Goal: Information Seeking & Learning: Learn about a topic

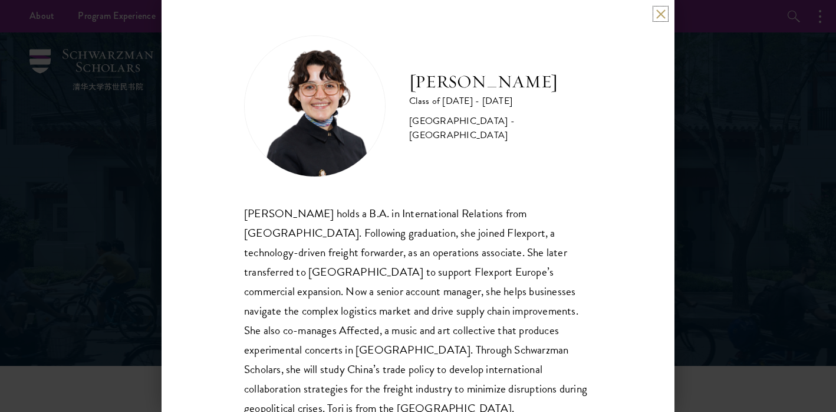
click at [662, 16] on button at bounding box center [661, 14] width 10 height 10
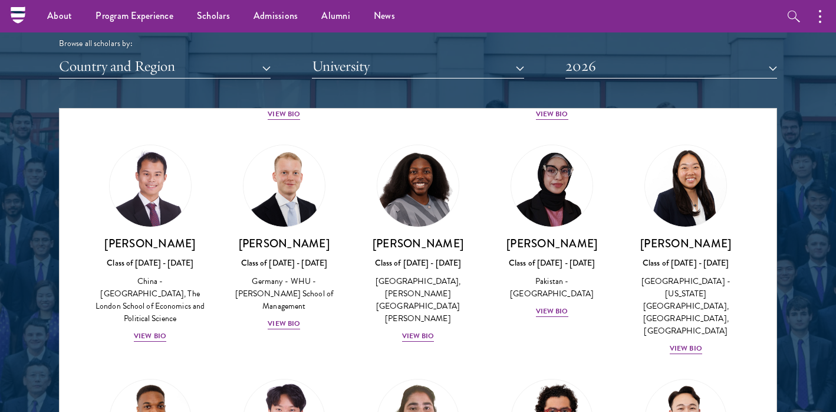
scroll to position [2289, 0]
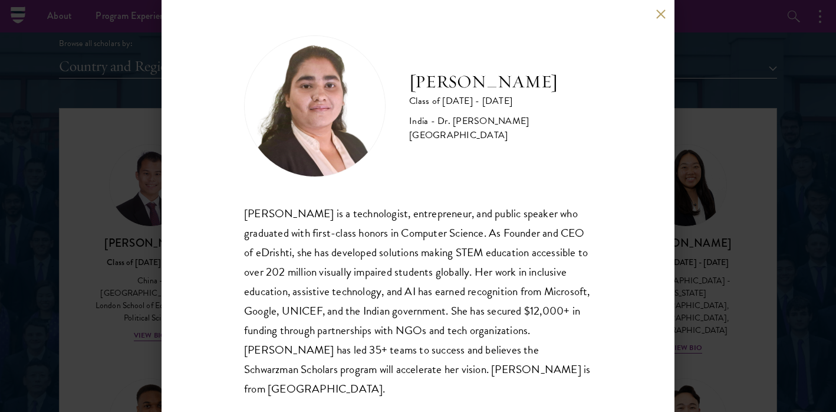
click at [656, 13] on button at bounding box center [661, 14] width 10 height 10
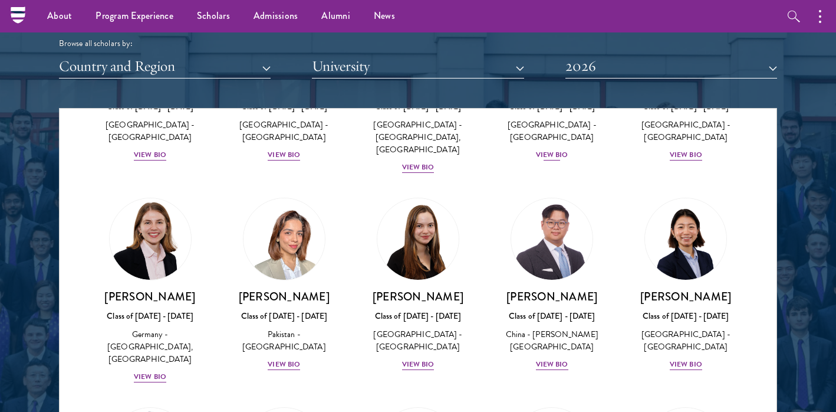
scroll to position [2914, 0]
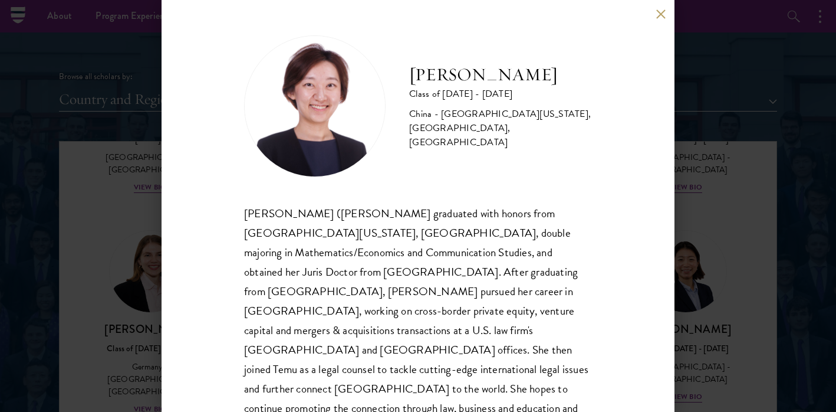
scroll to position [1419, 0]
click at [659, 11] on button at bounding box center [661, 14] width 10 height 10
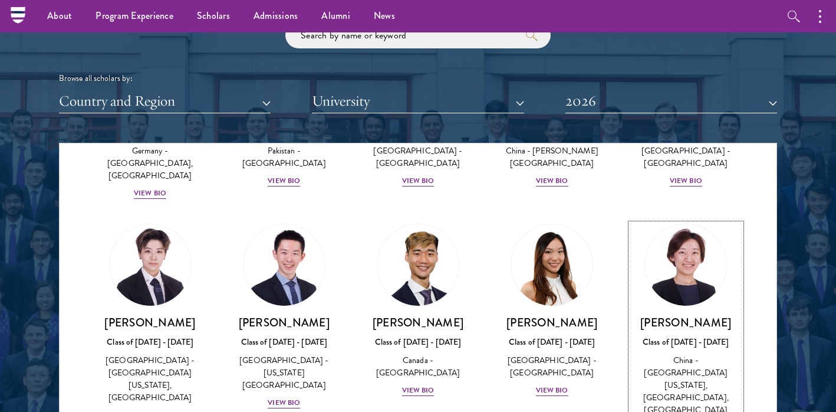
scroll to position [3158, 0]
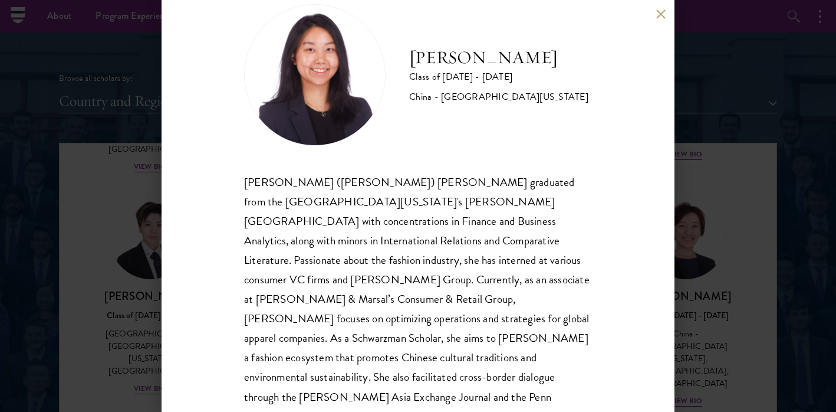
scroll to position [41, 0]
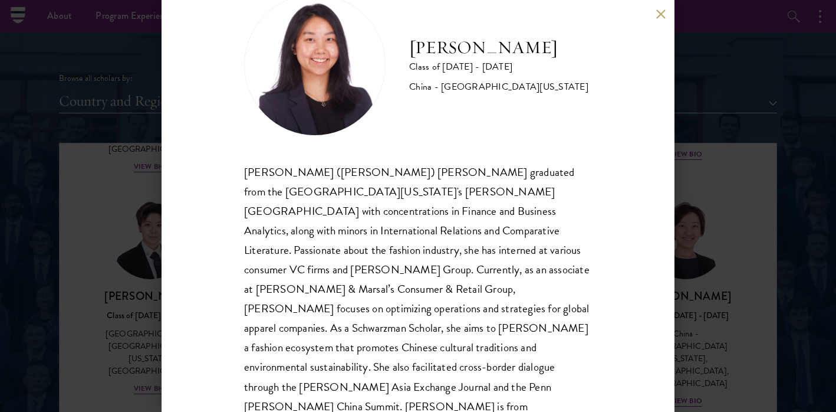
click at [662, 14] on button at bounding box center [661, 14] width 10 height 10
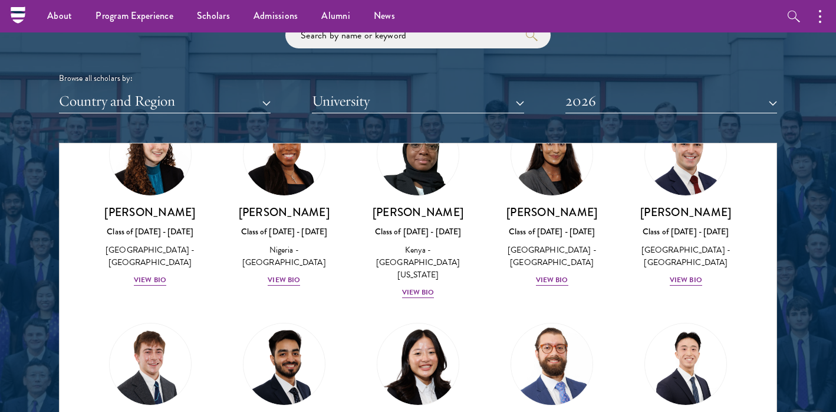
scroll to position [4796, 0]
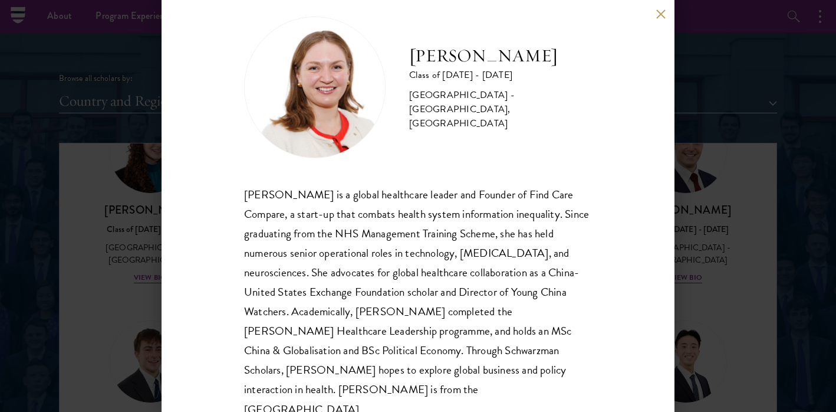
scroll to position [20, 0]
click at [665, 9] on button at bounding box center [661, 14] width 10 height 10
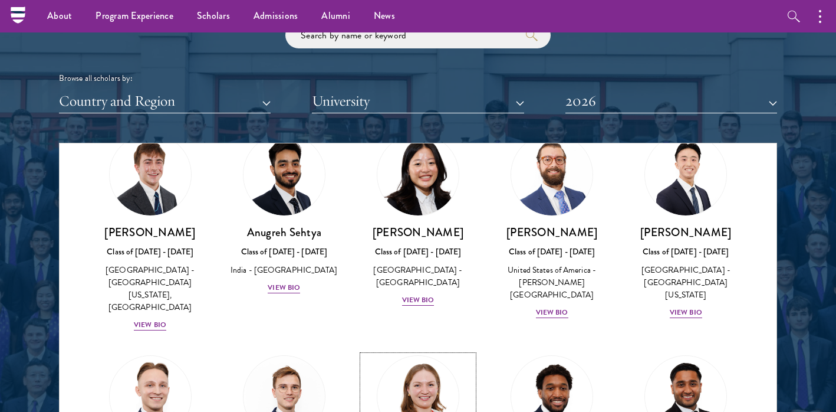
scroll to position [4988, 0]
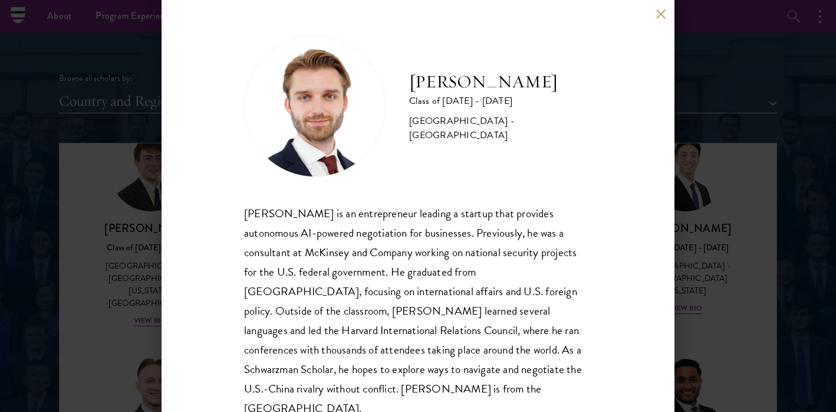
click at [663, 11] on button at bounding box center [661, 14] width 10 height 10
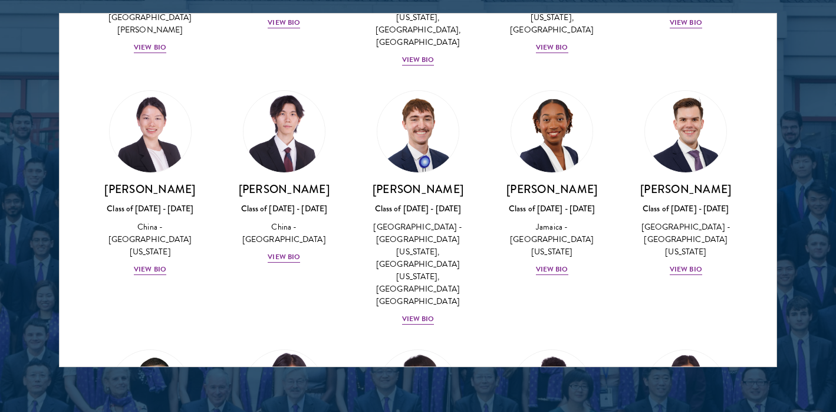
scroll to position [1551, 0]
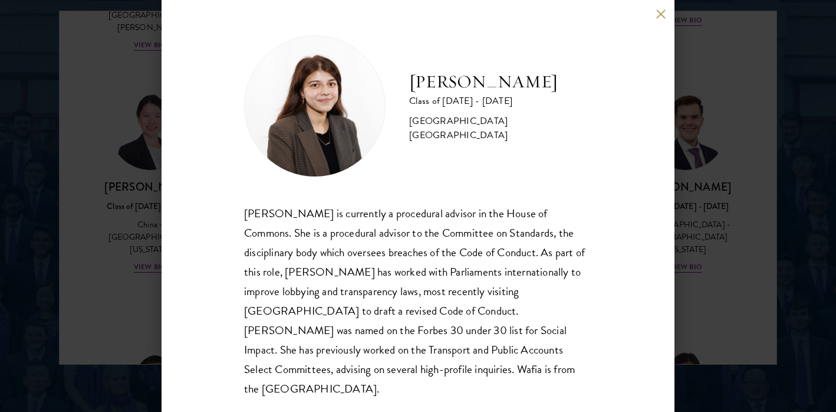
click at [660, 16] on button at bounding box center [661, 14] width 10 height 10
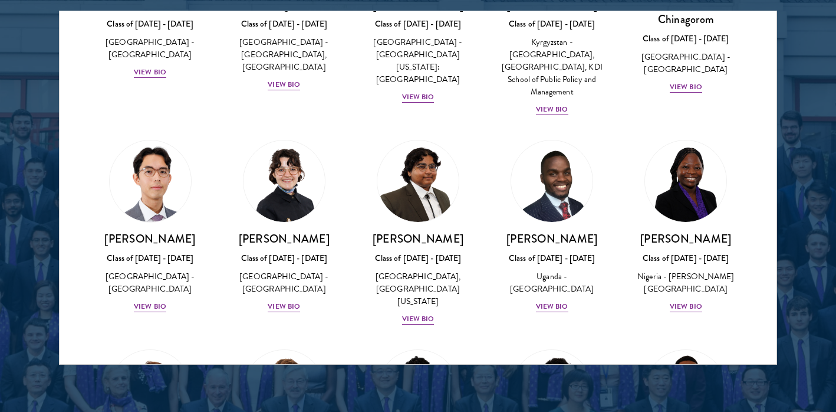
scroll to position [183, 0]
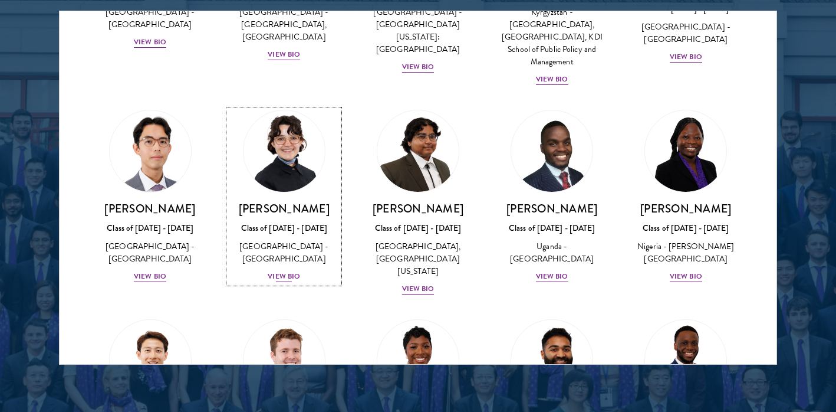
click at [283, 222] on div "Class of [DATE] - [DATE]" at bounding box center [284, 228] width 110 height 12
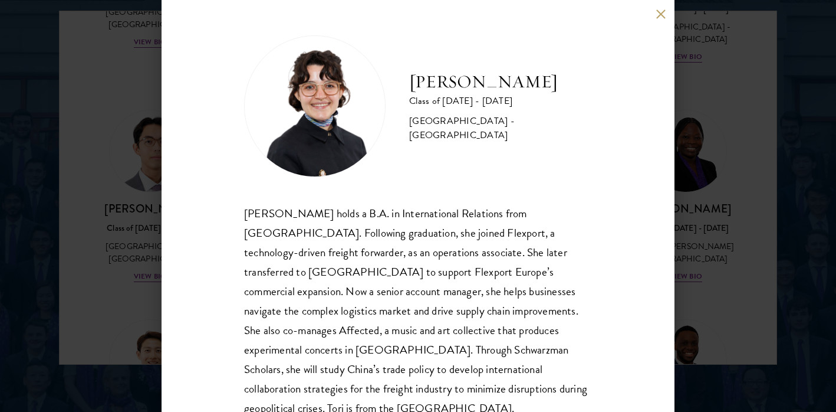
click at [658, 15] on button at bounding box center [661, 14] width 10 height 10
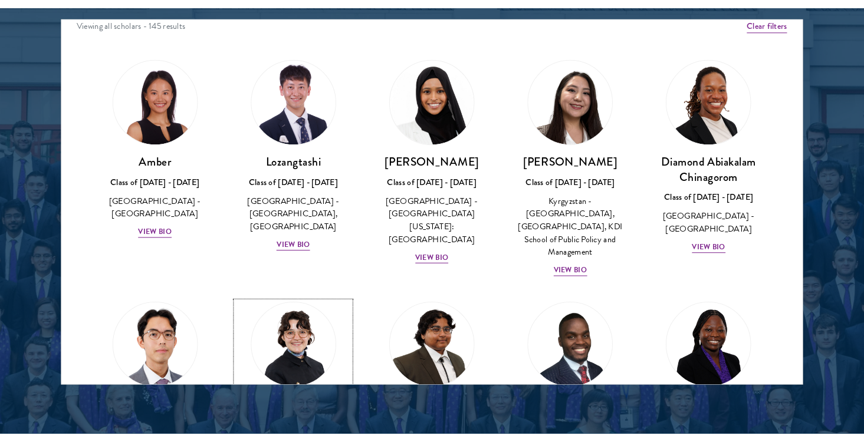
scroll to position [17, 0]
